Goal: Task Accomplishment & Management: Use online tool/utility

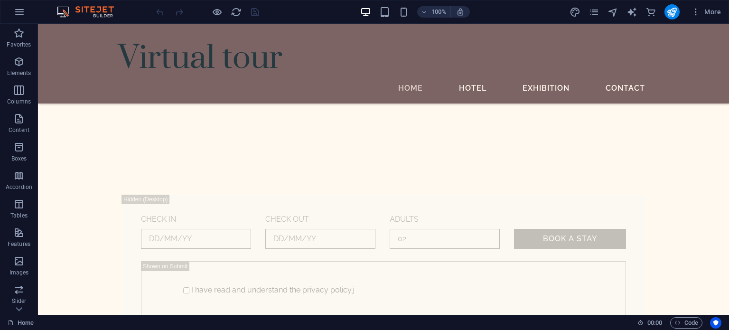
scroll to position [453, 0]
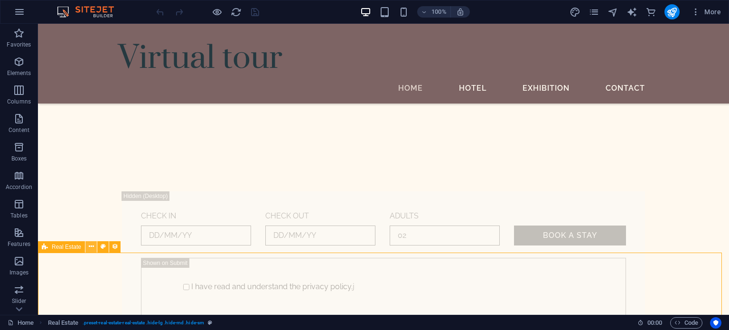
click at [92, 246] on icon at bounding box center [91, 247] width 5 height 10
click at [90, 244] on icon at bounding box center [91, 247] width 5 height 10
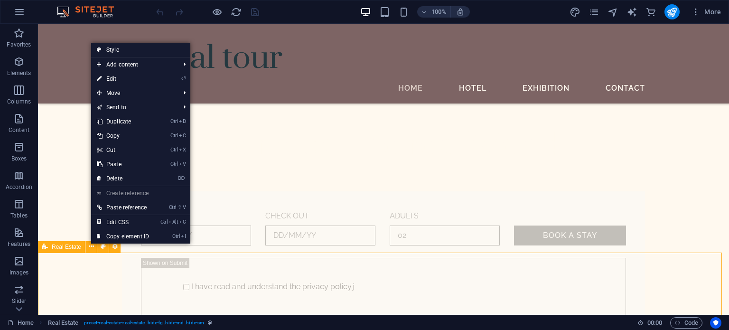
click at [65, 242] on div "Real Estate" at bounding box center [61, 246] width 47 height 11
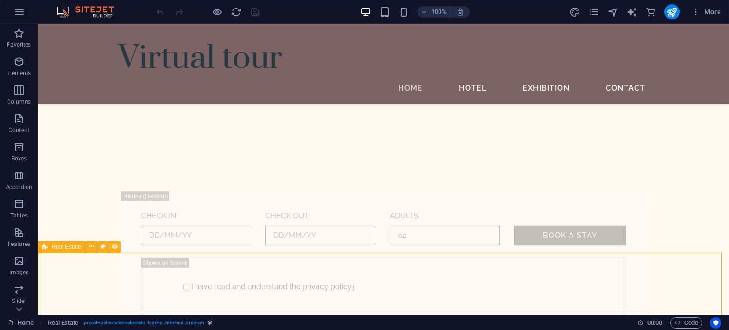
click at [67, 247] on span "Real Estate" at bounding box center [66, 247] width 29 height 6
select select "682eec88540a2638500ed50c"
select select "columns.bedrooms_ASC"
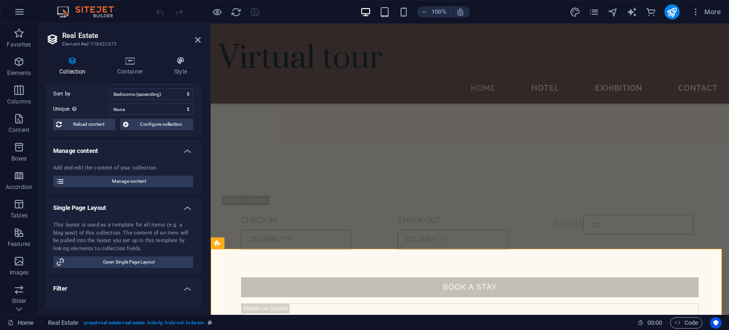
scroll to position [0, 0]
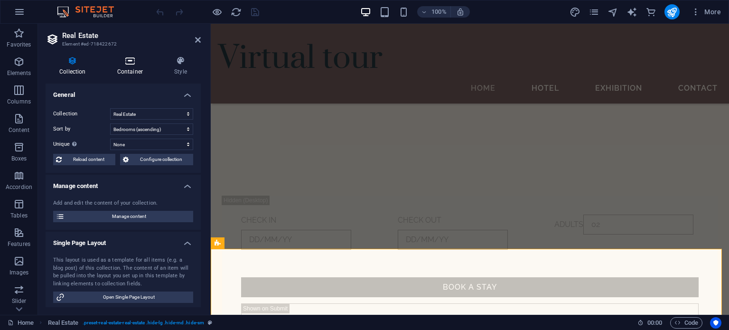
click at [128, 64] on icon at bounding box center [129, 60] width 53 height 9
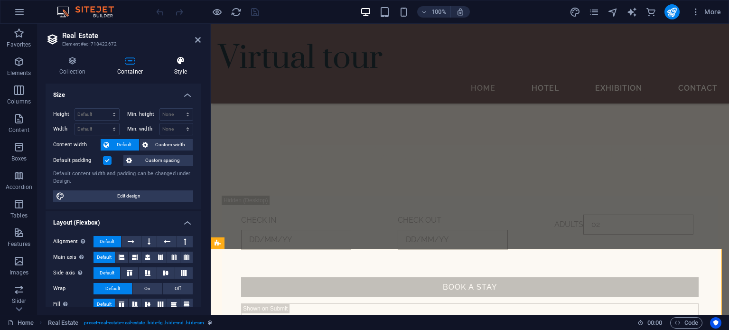
click at [181, 66] on h4 "Style" at bounding box center [180, 66] width 40 height 20
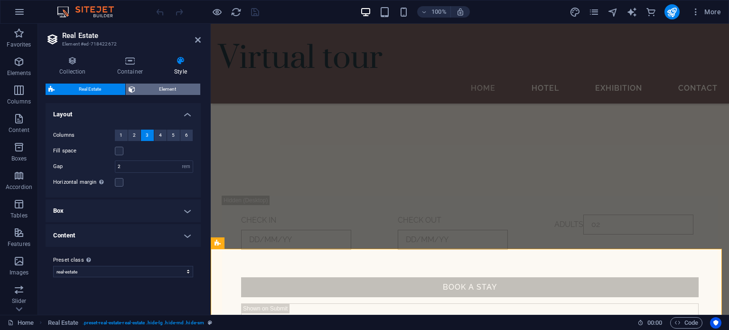
click at [193, 91] on span "Element" at bounding box center [168, 89] width 60 height 11
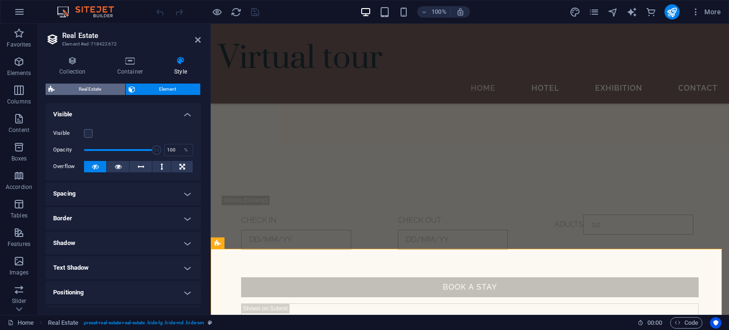
click at [86, 84] on span "Real Estate" at bounding box center [89, 89] width 65 height 11
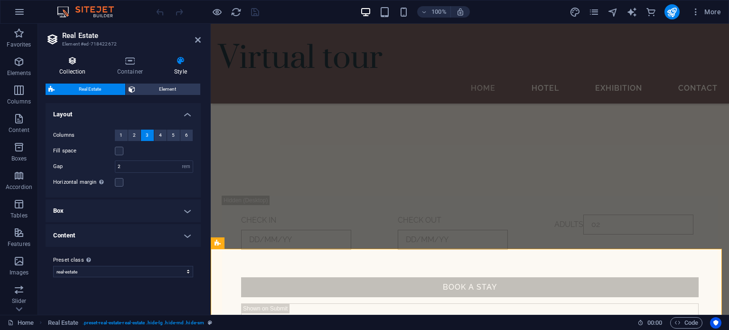
click at [83, 67] on h4 "Collection" at bounding box center [75, 66] width 58 height 20
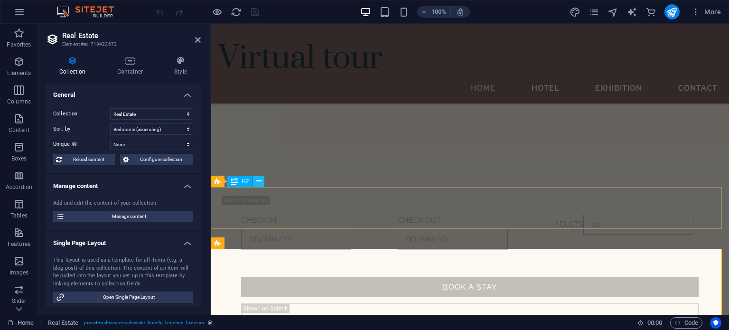
click at [258, 183] on icon at bounding box center [258, 181] width 5 height 10
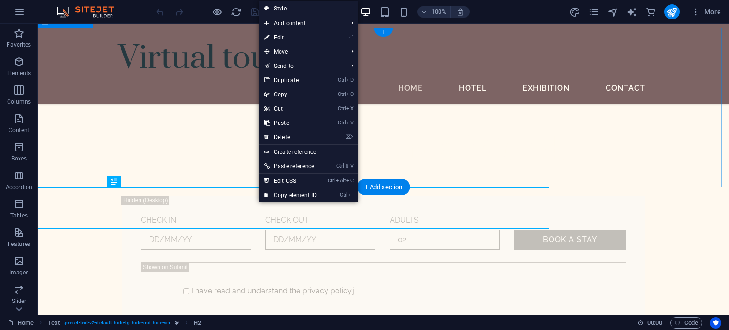
scroll to position [453, 0]
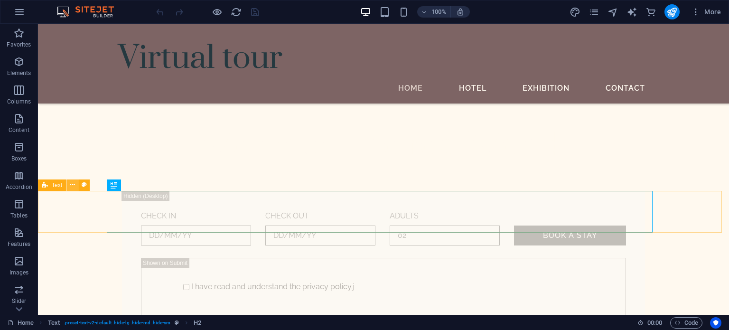
click at [72, 185] on icon at bounding box center [72, 185] width 5 height 10
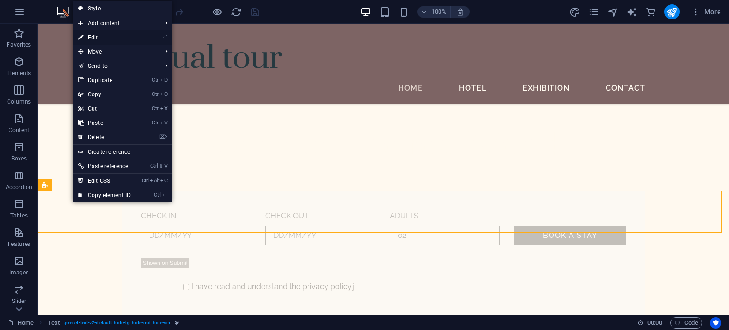
click at [89, 38] on link "⏎ Edit" at bounding box center [105, 37] width 64 height 14
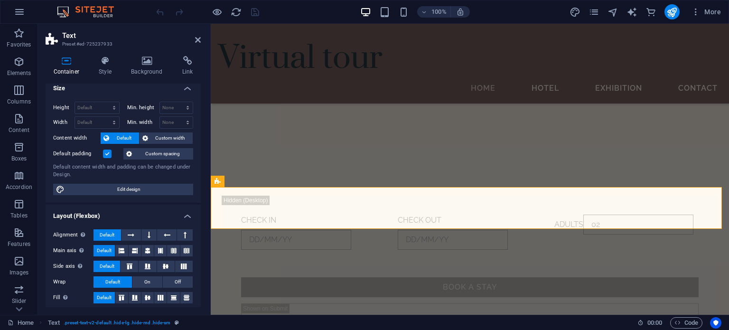
scroll to position [0, 0]
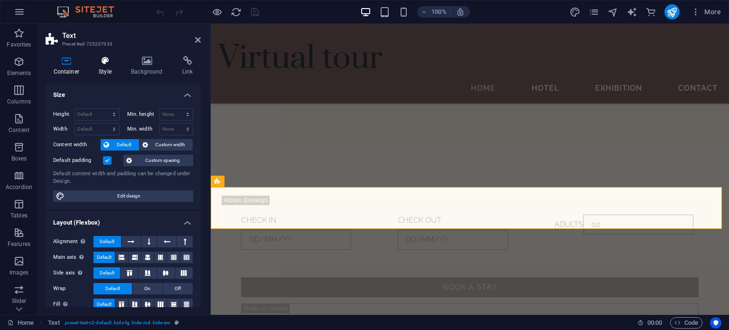
click at [111, 64] on icon at bounding box center [105, 60] width 28 height 9
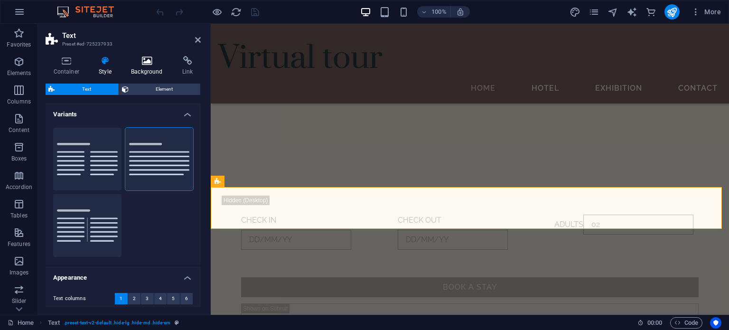
click at [140, 64] on icon at bounding box center [146, 60] width 47 height 9
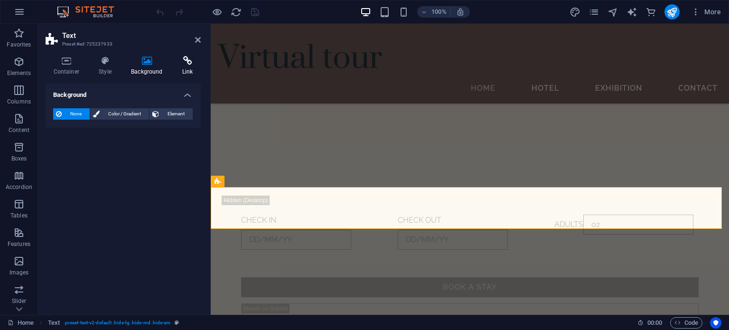
click at [193, 68] on h4 "Link" at bounding box center [187, 66] width 27 height 20
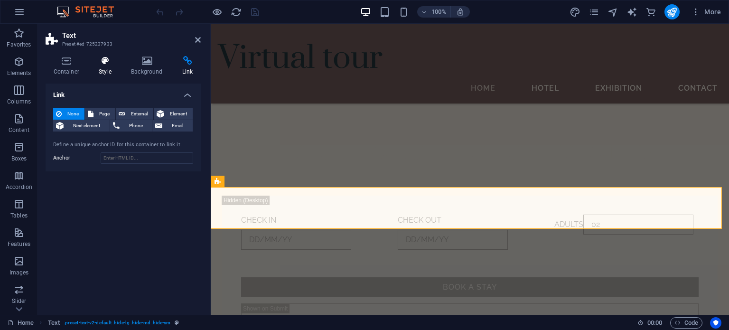
click at [99, 61] on icon at bounding box center [105, 60] width 28 height 9
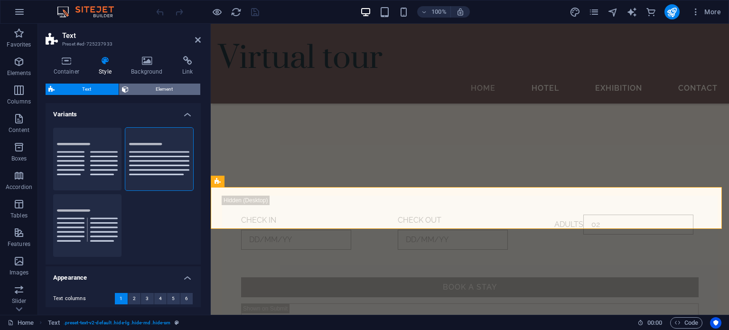
click at [143, 92] on span "Element" at bounding box center [164, 89] width 66 height 11
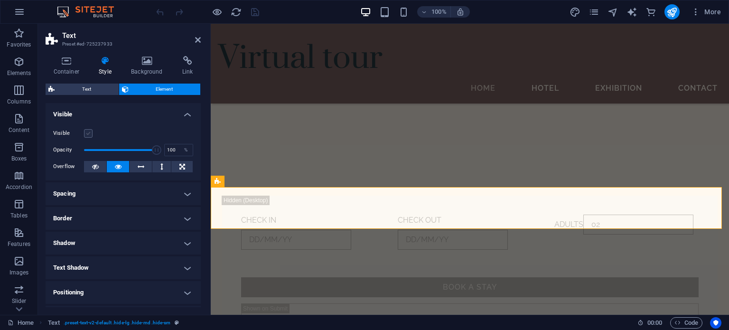
click at [86, 134] on label at bounding box center [88, 133] width 9 height 9
click at [0, 0] on input "Visible" at bounding box center [0, 0] width 0 height 0
click at [262, 244] on icon at bounding box center [264, 243] width 5 height 10
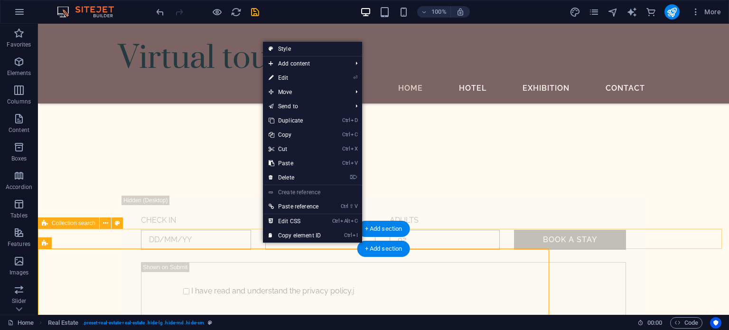
scroll to position [453, 0]
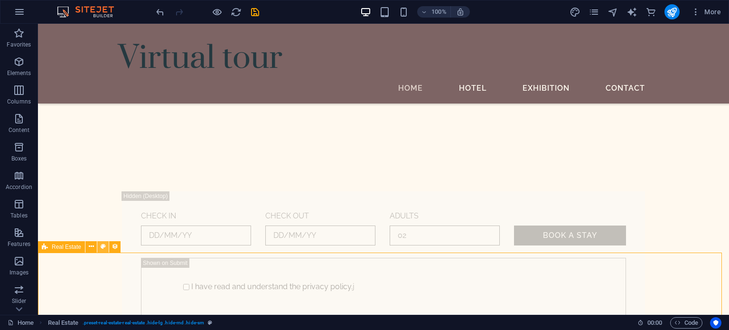
click at [103, 244] on icon at bounding box center [103, 247] width 5 height 10
select select "rem"
select select "preset-real-estate-real-estate"
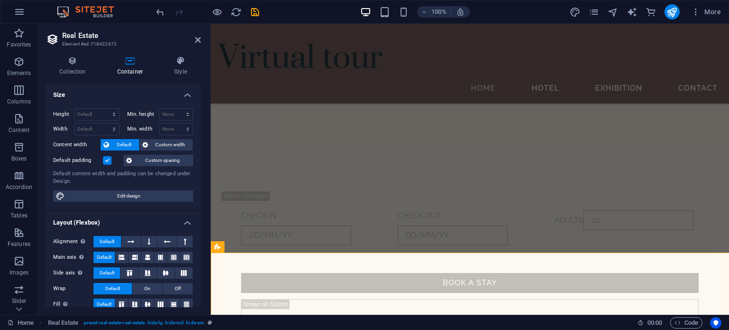
scroll to position [449, 0]
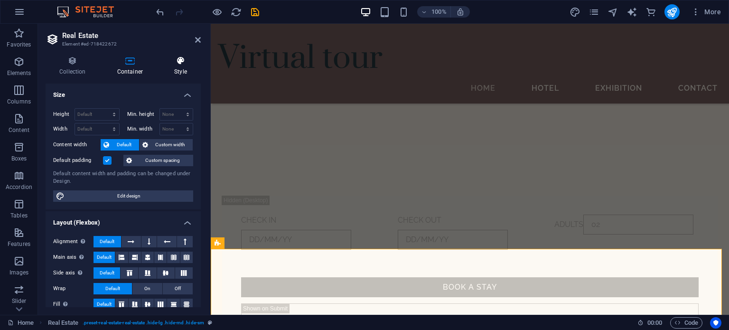
click at [183, 64] on icon at bounding box center [180, 60] width 40 height 9
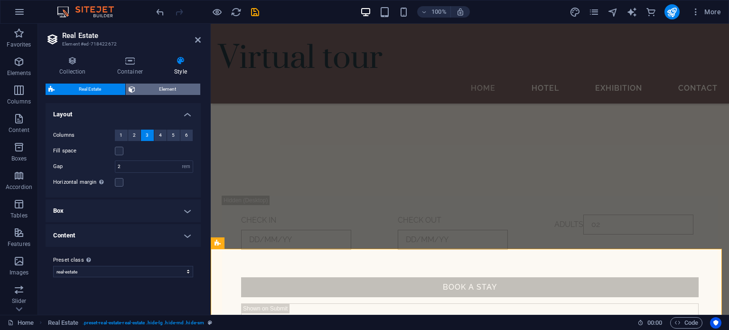
click at [143, 90] on span "Element" at bounding box center [168, 89] width 60 height 11
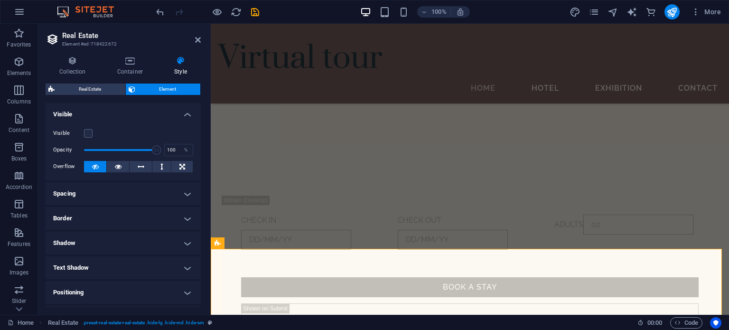
click at [84, 131] on label "Visible" at bounding box center [68, 133] width 31 height 11
click at [0, 0] on input "Visible" at bounding box center [0, 0] width 0 height 0
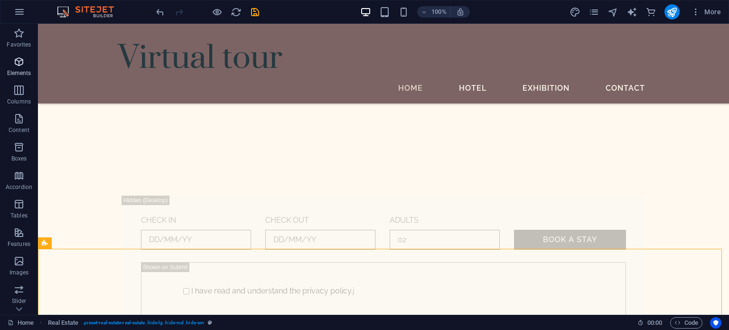
scroll to position [453, 0]
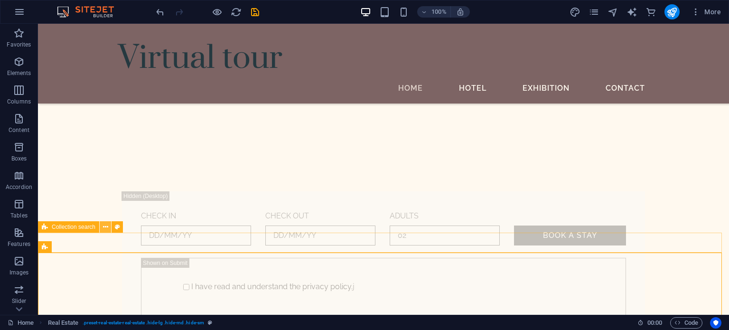
click at [104, 225] on icon at bounding box center [105, 227] width 5 height 10
click at [103, 225] on icon at bounding box center [105, 227] width 5 height 10
click at [120, 225] on button at bounding box center [117, 226] width 11 height 11
select select "px"
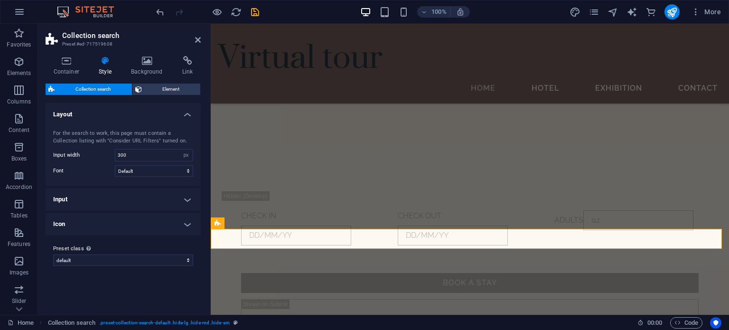
scroll to position [449, 0]
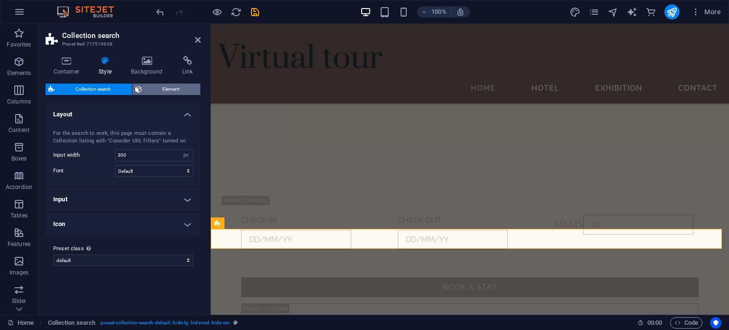
click at [150, 93] on span "Element" at bounding box center [171, 89] width 53 height 11
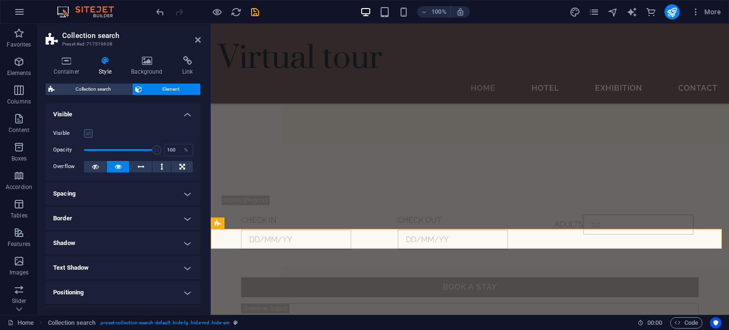
click at [89, 132] on label at bounding box center [88, 133] width 9 height 9
click at [0, 0] on input "Visible" at bounding box center [0, 0] width 0 height 0
click at [253, 9] on icon "save" at bounding box center [255, 12] width 11 height 11
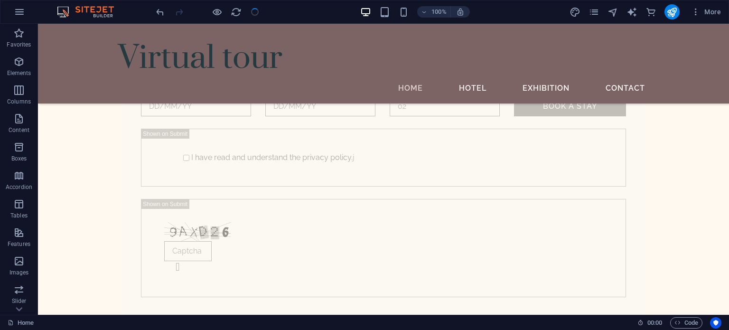
scroll to position [548, 0]
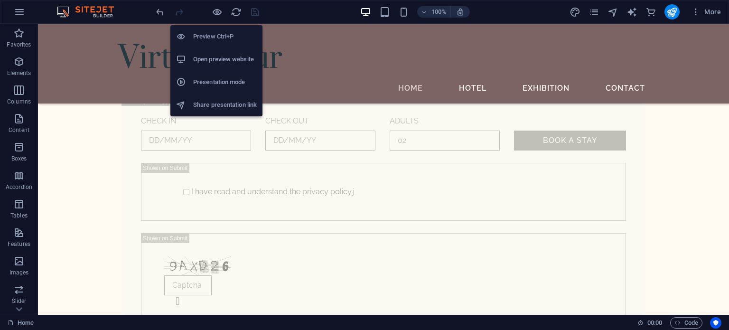
click at [220, 57] on h6 "Open preview website" at bounding box center [225, 59] width 64 height 11
